Goal: Transaction & Acquisition: Book appointment/travel/reservation

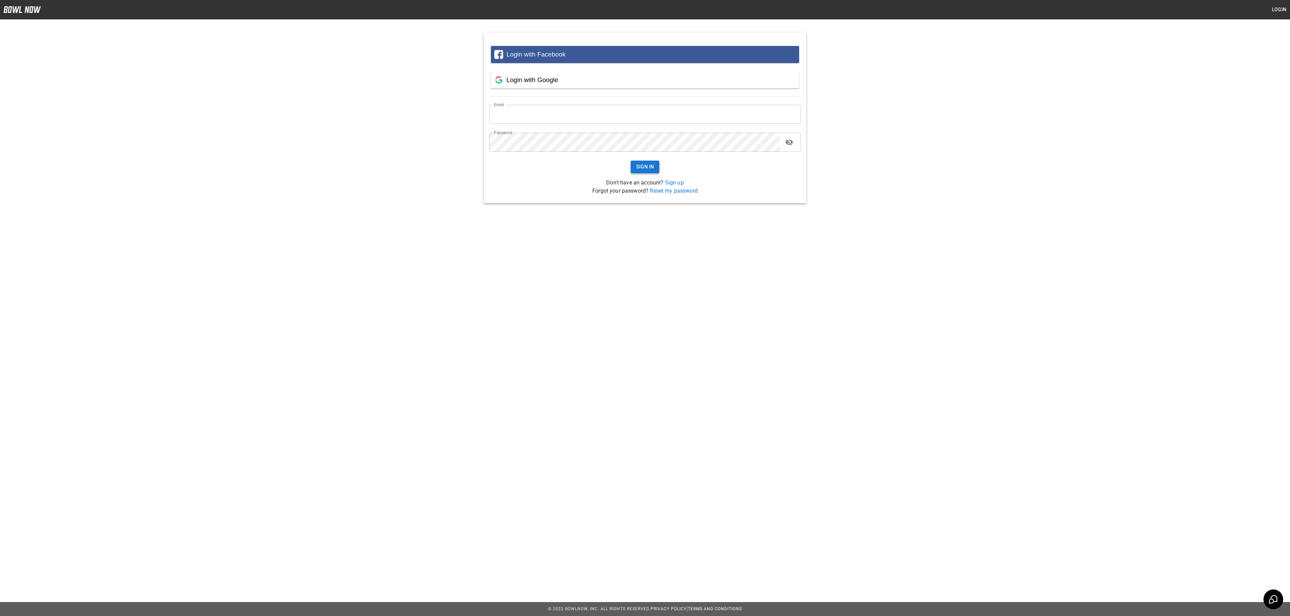
type input "**********"
drag, startPoint x: 639, startPoint y: 163, endPoint x: 644, endPoint y: 161, distance: 6.1
click at [639, 163] on button "Sign In" at bounding box center [645, 167] width 29 height 13
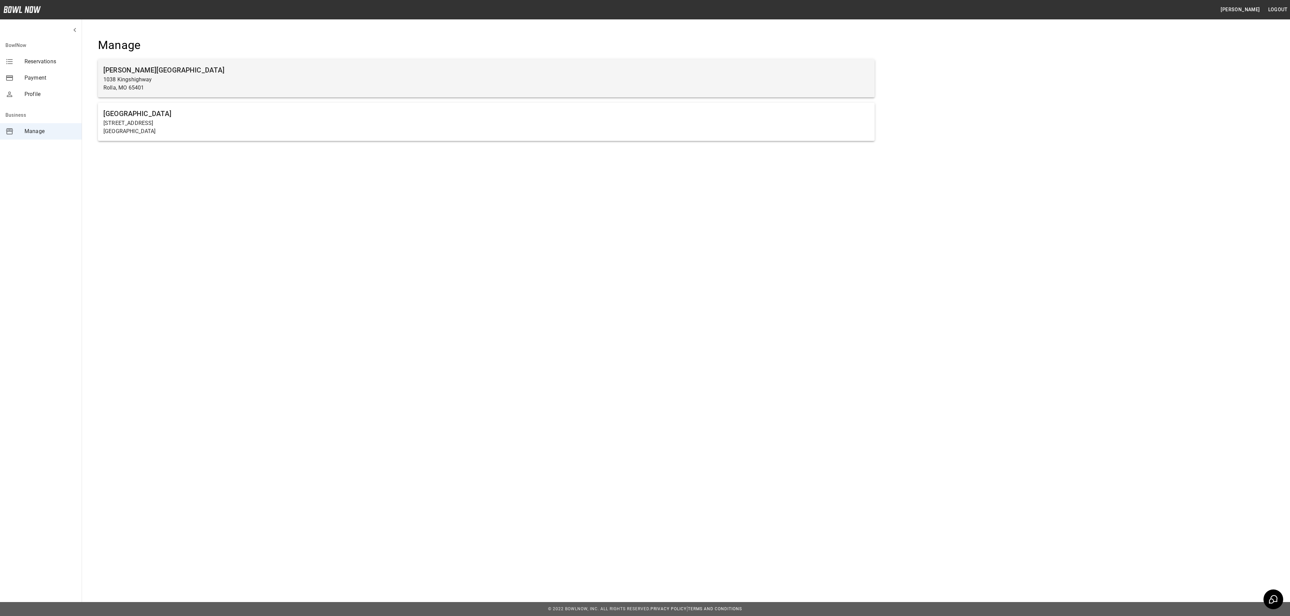
click at [212, 67] on h6 "[PERSON_NAME][GEOGRAPHIC_DATA]" at bounding box center [486, 70] width 766 height 11
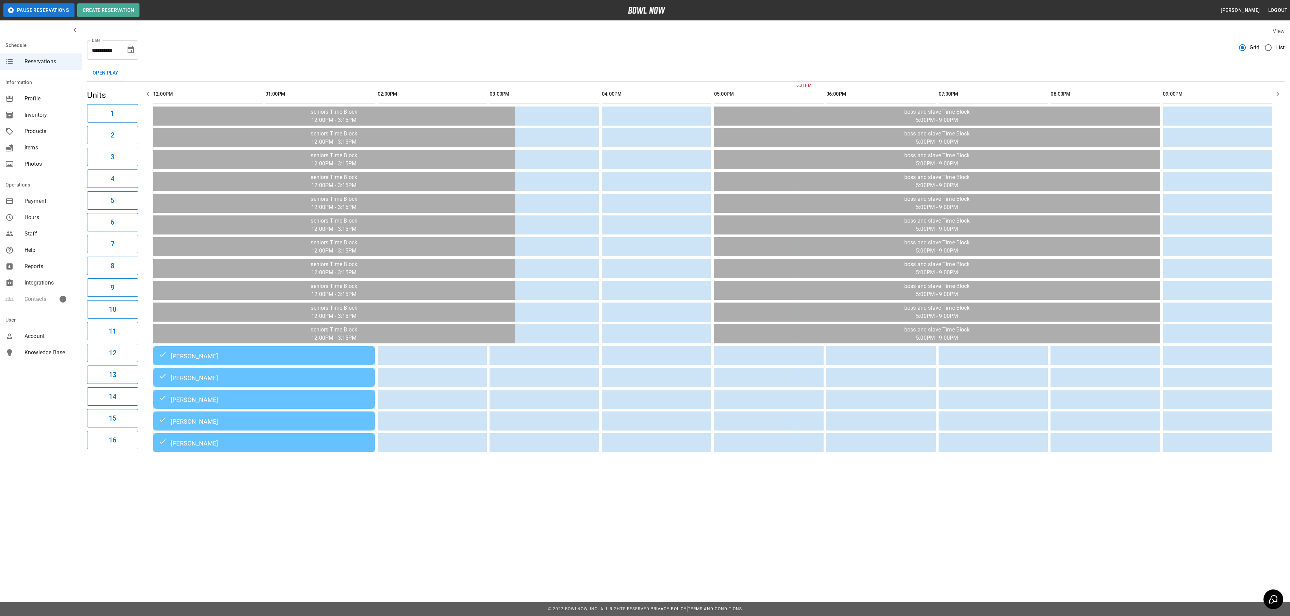
click at [1274, 46] on label "List" at bounding box center [1272, 47] width 23 height 14
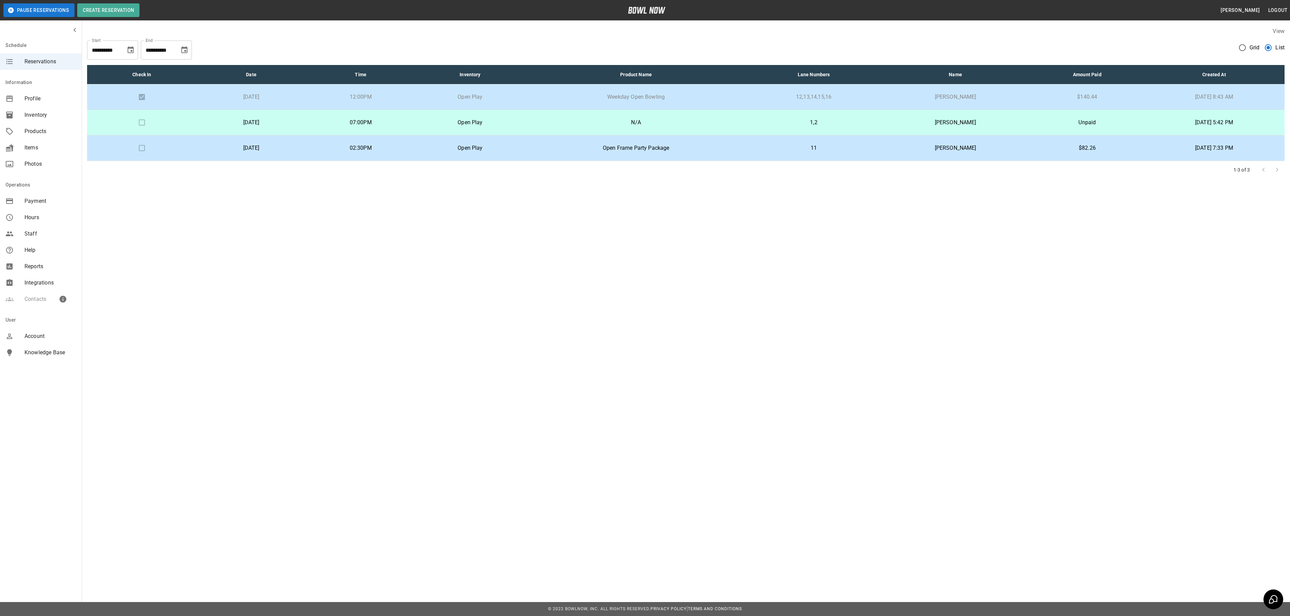
click at [399, 124] on p "07:00PM" at bounding box center [360, 122] width 99 height 8
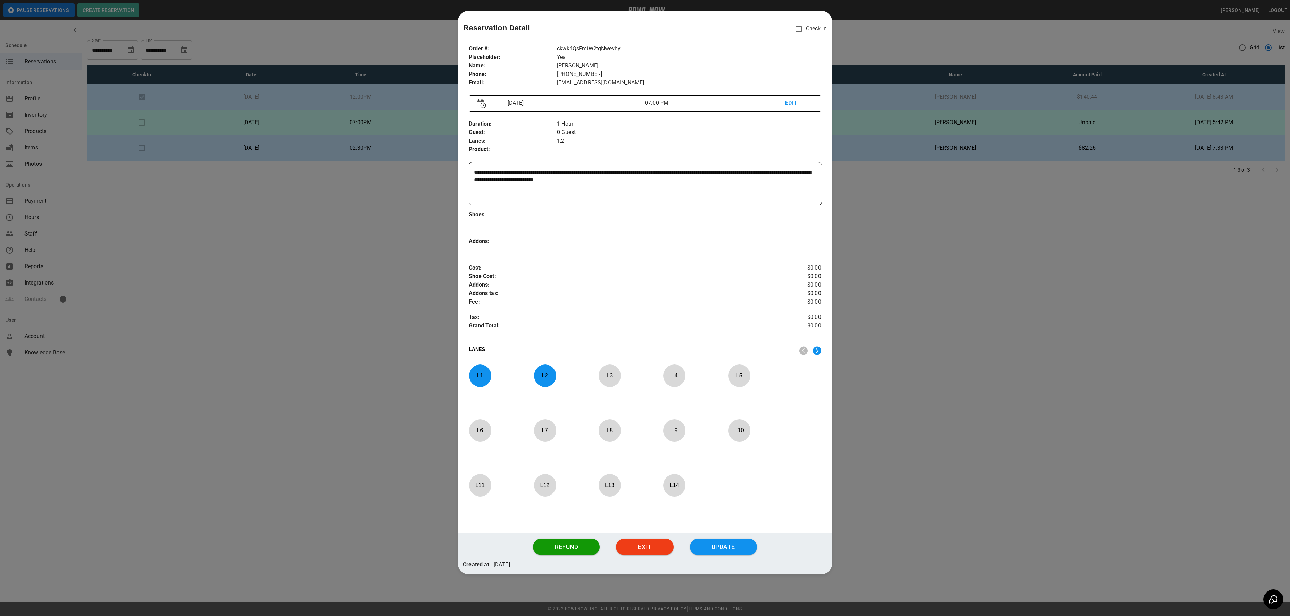
click at [956, 231] on div at bounding box center [645, 308] width 1290 height 616
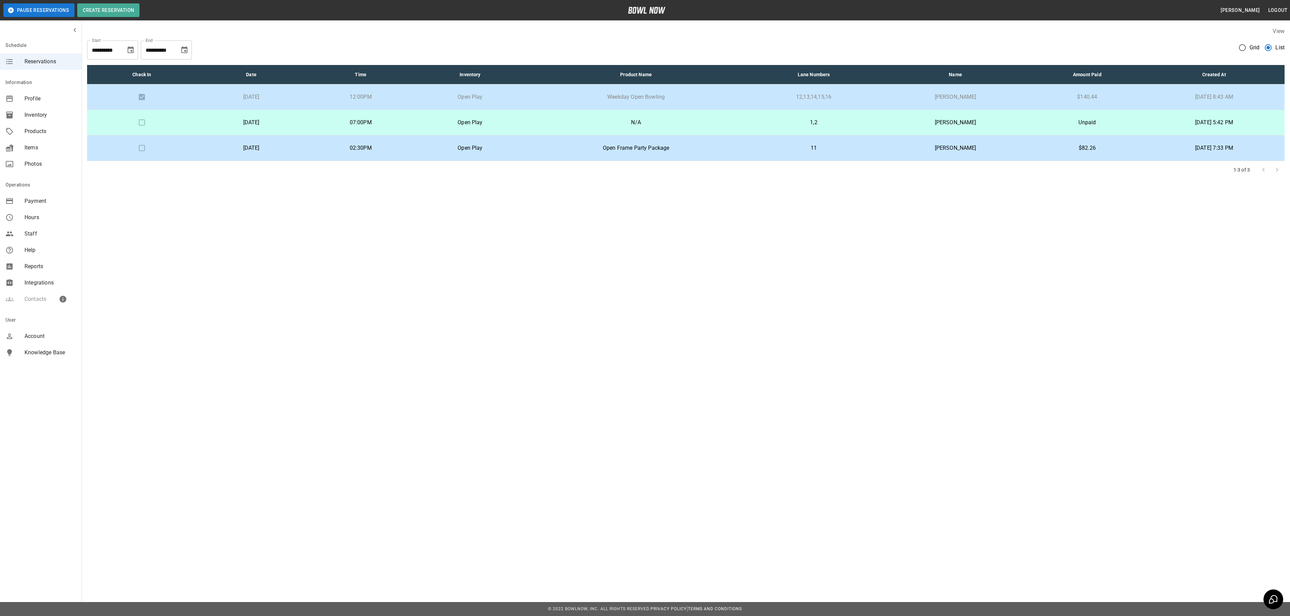
click at [656, 157] on td "Open Frame Party Package" at bounding box center [636, 148] width 222 height 26
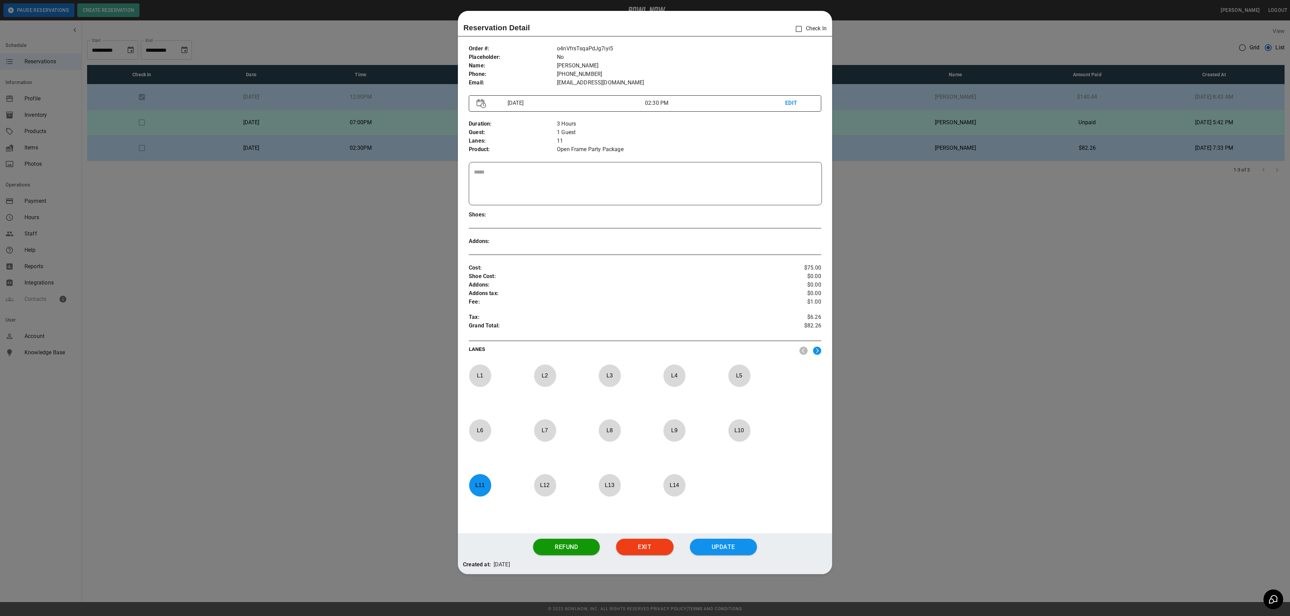
click at [353, 265] on div at bounding box center [645, 308] width 1290 height 616
